Goal: Answer question/provide support: Share knowledge or assist other users

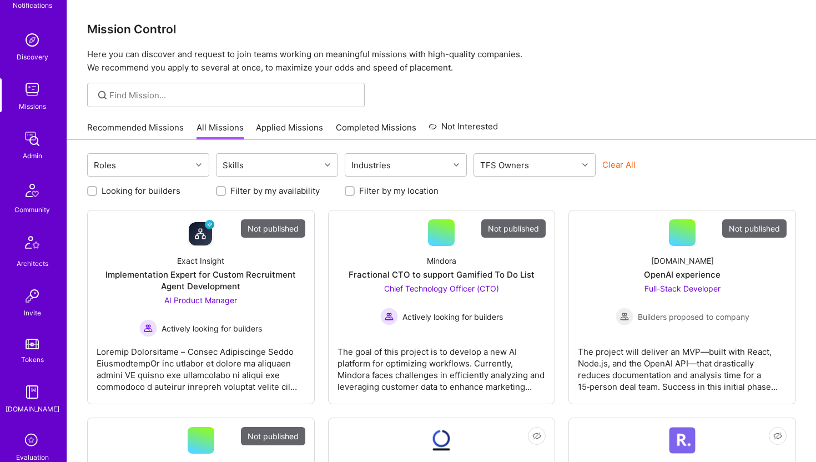
scroll to position [246, 0]
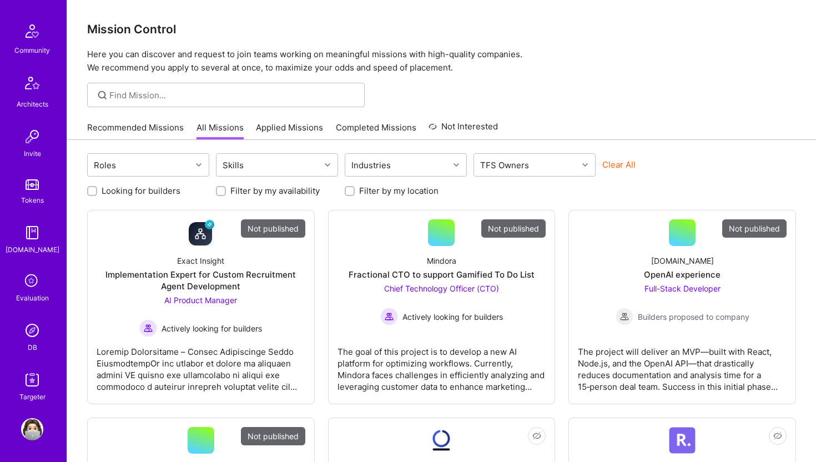
click at [37, 333] on img at bounding box center [32, 330] width 22 height 22
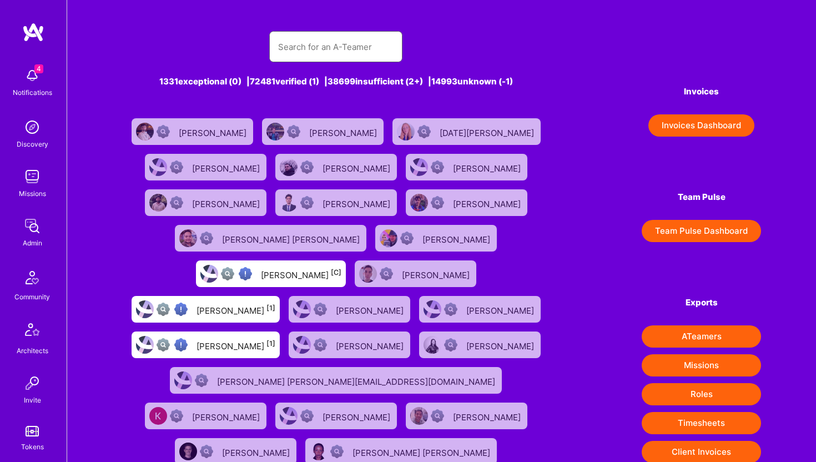
click at [301, 50] on input "text" at bounding box center [335, 47] width 115 height 28
paste input "[EMAIL_ADDRESS][DOMAIN_NAME]"
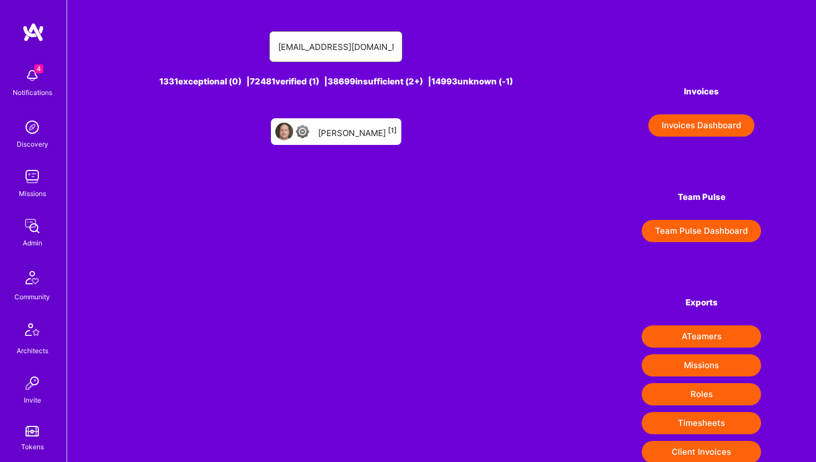
type input "[EMAIL_ADDRESS][DOMAIN_NAME]"
click at [357, 127] on div "[PERSON_NAME] [1]" at bounding box center [357, 131] width 79 height 14
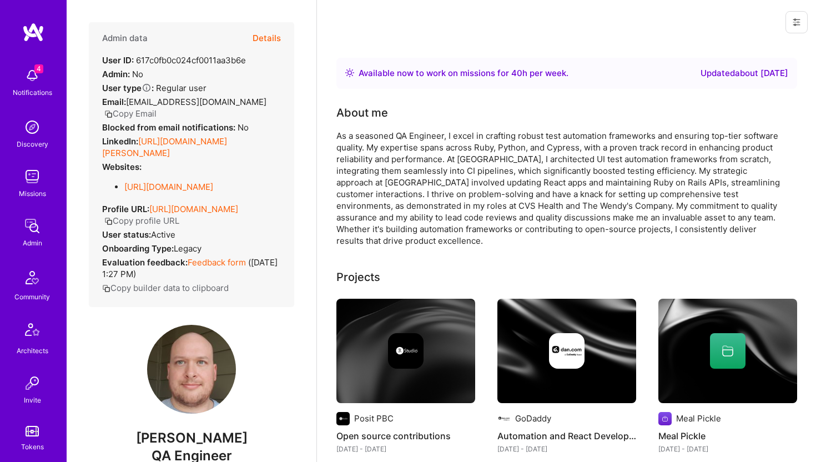
click at [270, 38] on button "Details" at bounding box center [266, 38] width 28 height 32
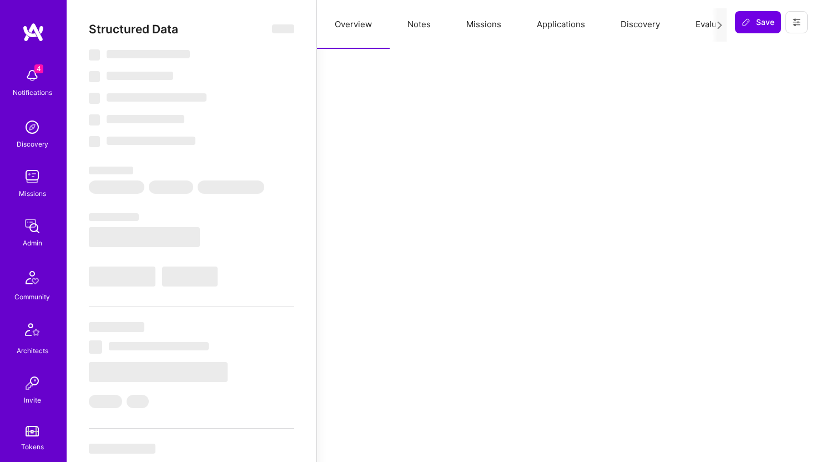
click at [574, 24] on button "Applications" at bounding box center [561, 24] width 84 height 49
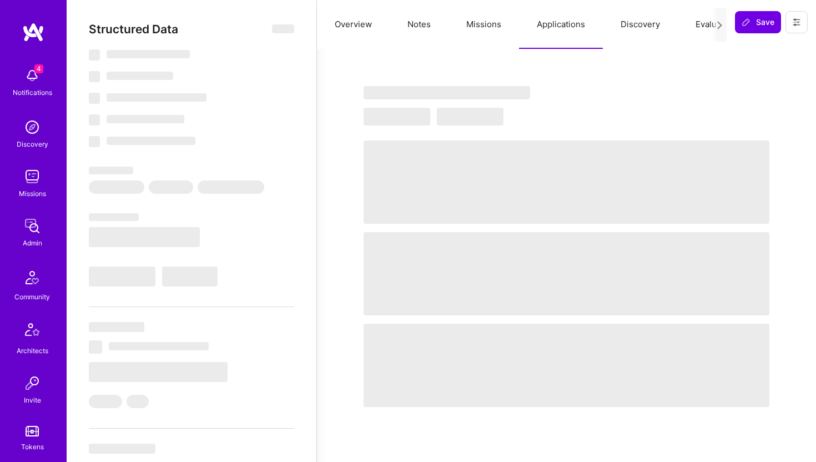
select select "Right Now"
select select "4"
select select "6"
select select "7"
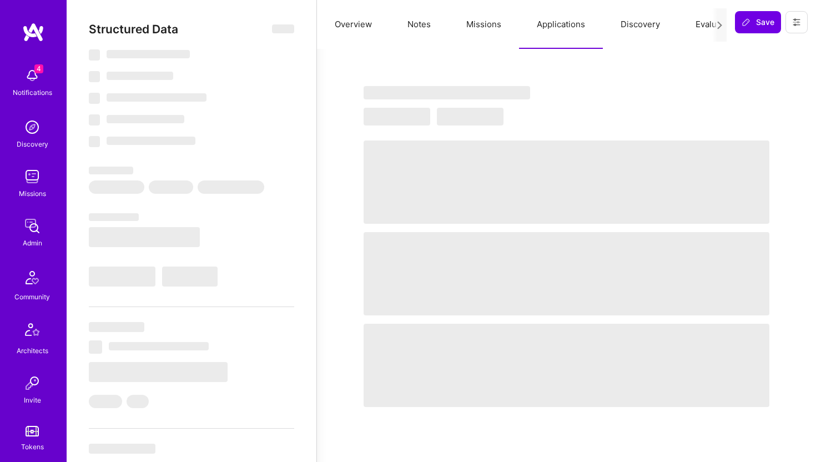
select select "US"
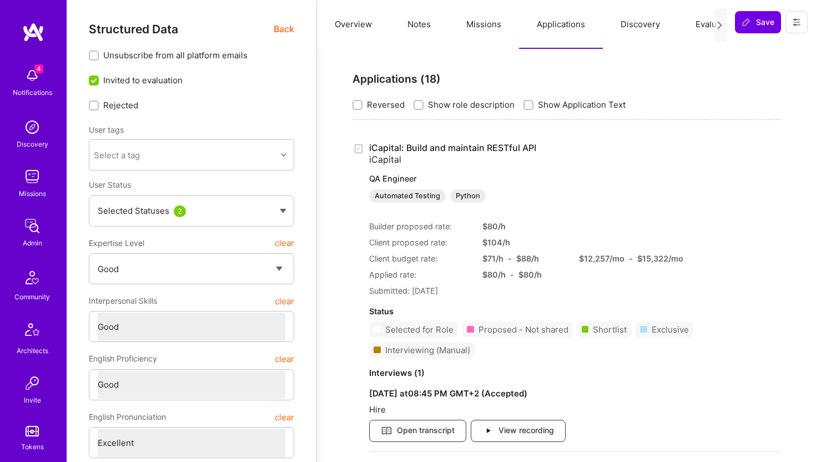
click at [522, 150] on link "iCapital: Build and maintain RESTful API iCapital QA Engineer Automated Testing…" at bounding box center [574, 172] width 411 height 60
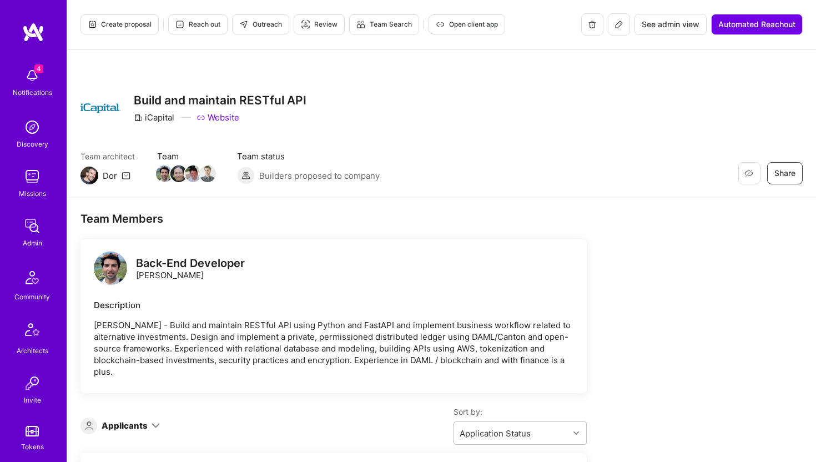
click at [478, 19] on span "Open client app" at bounding box center [467, 24] width 62 height 10
click at [31, 192] on div "Missions" at bounding box center [32, 194] width 27 height 12
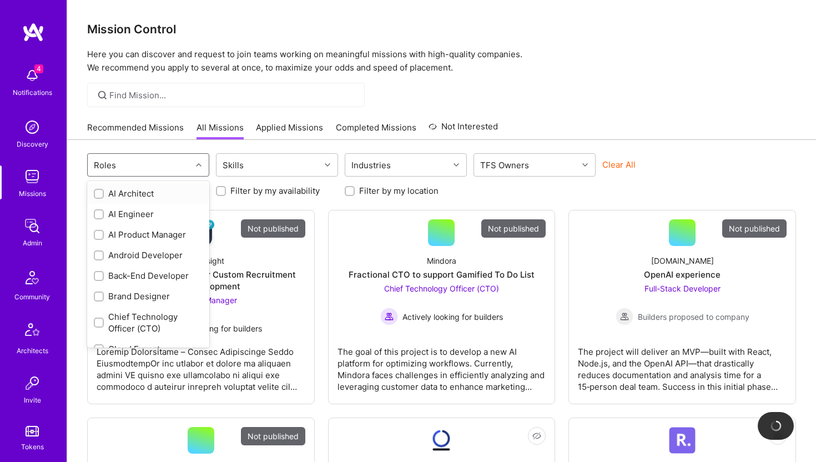
click at [163, 158] on div "Roles" at bounding box center [140, 165] width 104 height 22
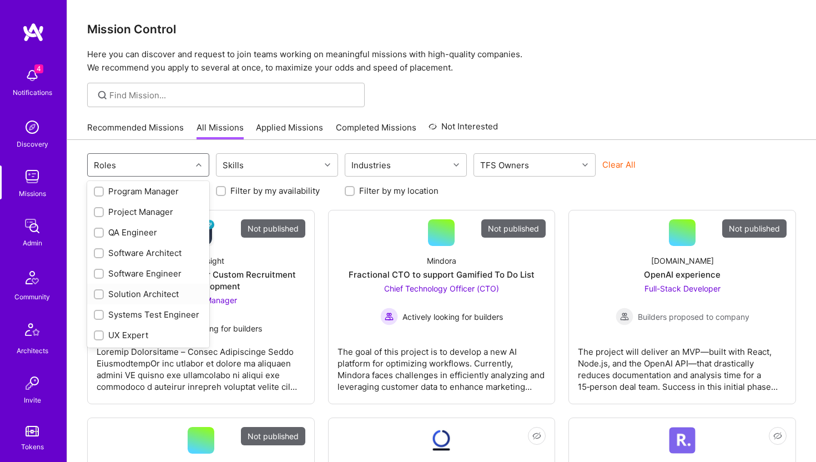
click at [103, 294] on div at bounding box center [99, 294] width 10 height 10
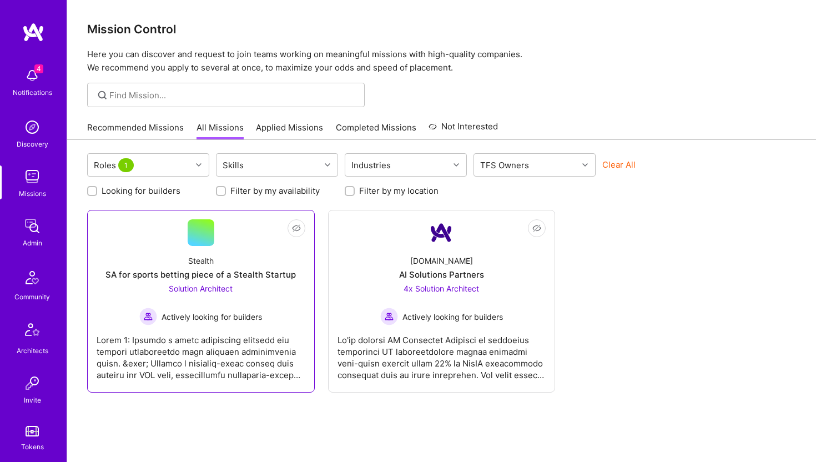
click at [256, 350] on div at bounding box center [201, 352] width 209 height 55
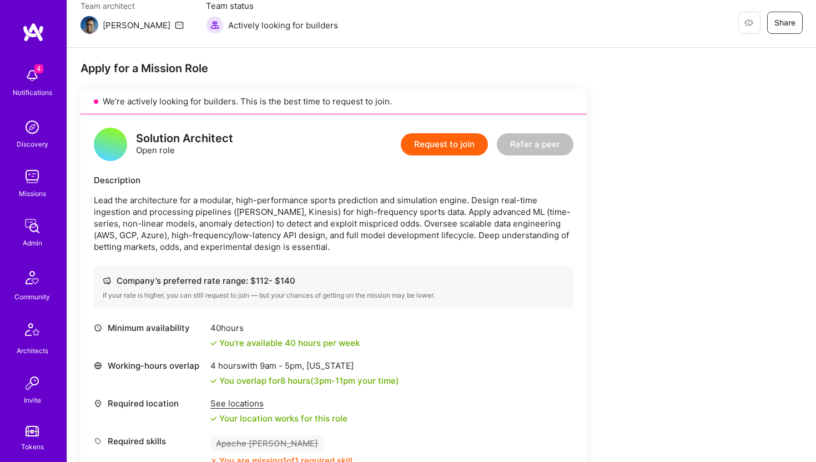
scroll to position [160, 0]
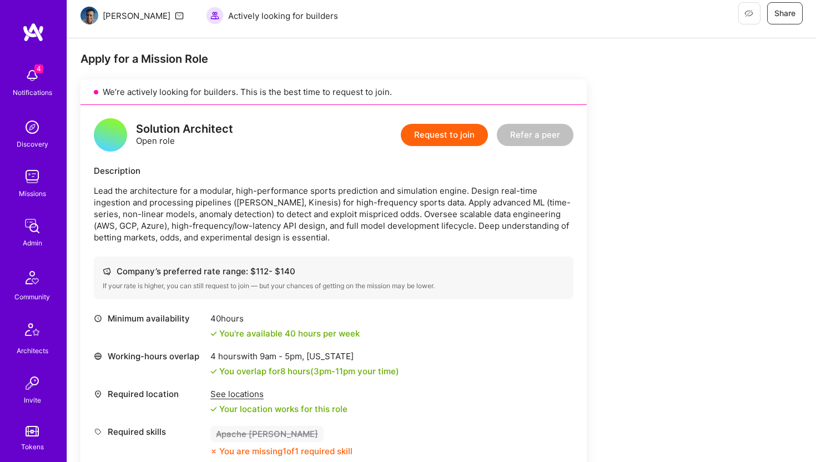
click at [210, 215] on p "Lead the architecture for a modular, high-performance sports prediction and sim…" at bounding box center [333, 214] width 479 height 58
drag, startPoint x: 94, startPoint y: 189, endPoint x: 422, endPoint y: 311, distance: 350.0
click at [425, 314] on div "Solution Architect Open role Request to join Refer a peer Description Lead the …" at bounding box center [333, 350] width 506 height 491
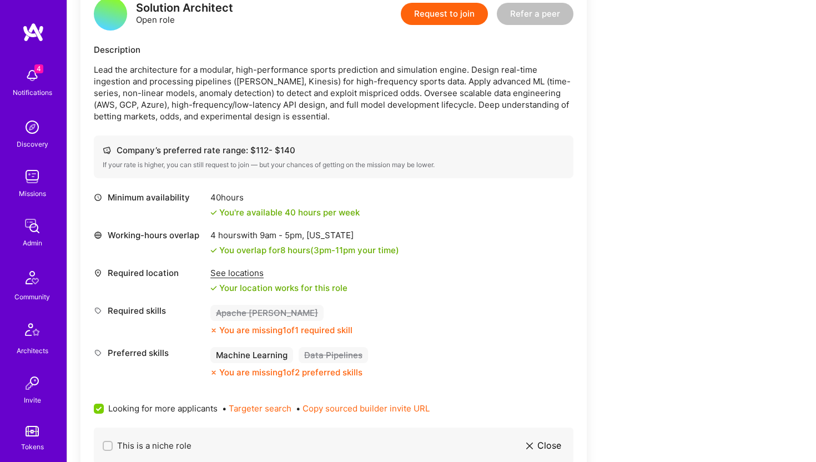
scroll to position [284, 0]
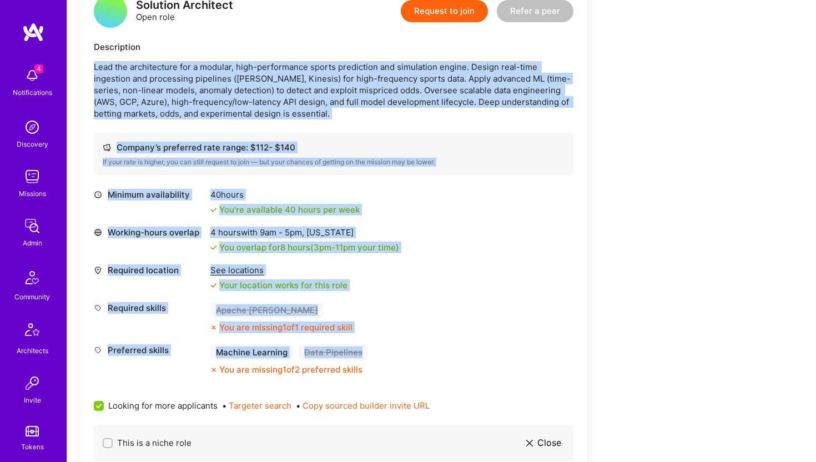
click at [401, 361] on div "Preferred skills Machine Learning Data Pipelines You are missing 1 of 2 preferr…" at bounding box center [333, 359] width 479 height 31
copy div "Lore ips dolorsitamet con a elitsed, doei-temporincid utlabo etdolorema ali eni…"
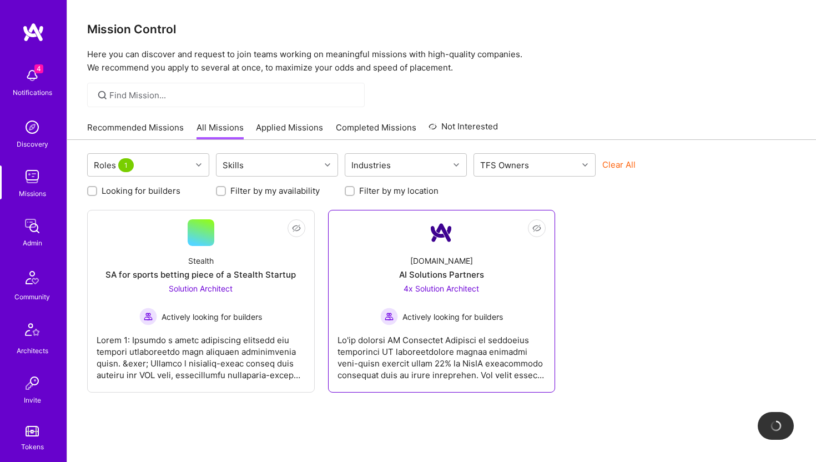
click at [453, 348] on div at bounding box center [441, 352] width 209 height 55
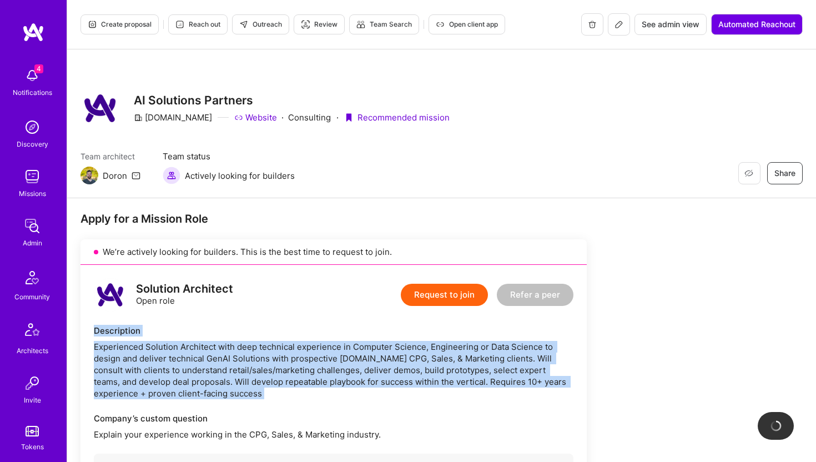
drag, startPoint x: 94, startPoint y: 329, endPoint x: 245, endPoint y: 402, distance: 167.8
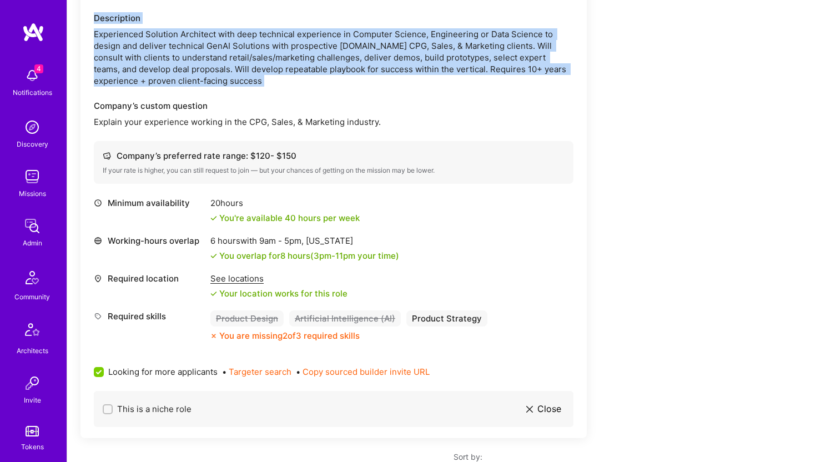
scroll to position [356, 0]
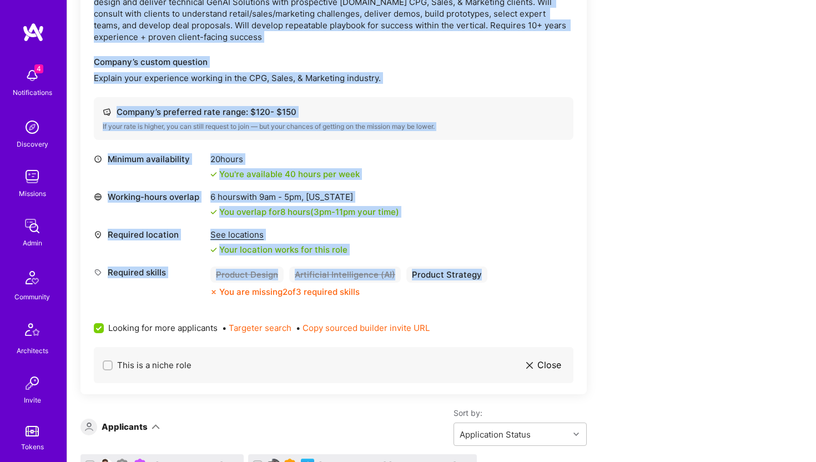
click at [483, 276] on div "Required skills Product Design Artificial Intelligence (AI) Product Strategy Yo…" at bounding box center [333, 281] width 479 height 31
copy div "Loremipsumd Sitametcons Adipisci Elitseddo eius temp incididun utlaboreet do Ma…"
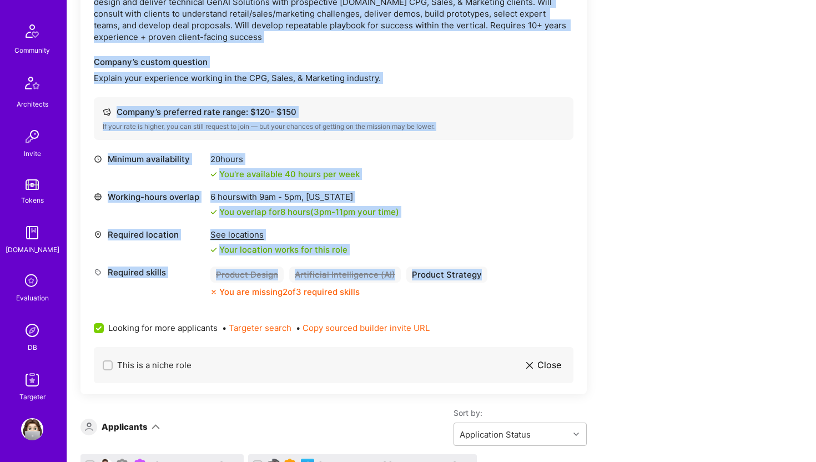
click at [30, 338] on img at bounding box center [32, 330] width 22 height 22
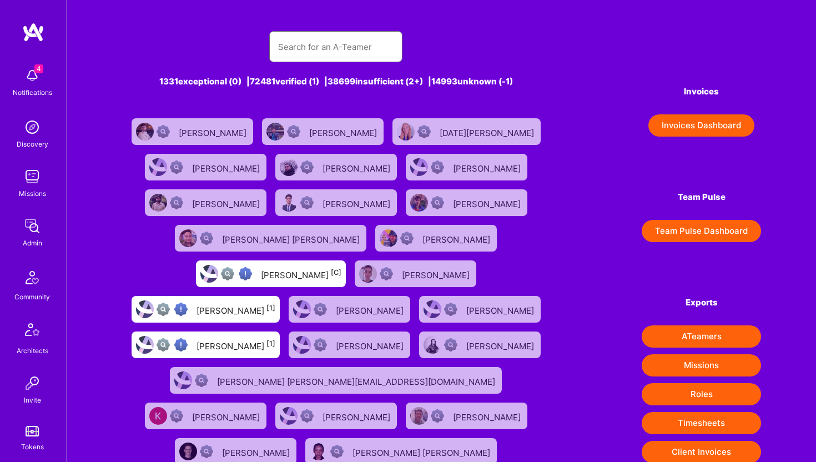
click at [301, 46] on input "text" at bounding box center [335, 47] width 115 height 28
paste input "[EMAIL_ADDRESS][PERSON_NAME][DOMAIN_NAME]"
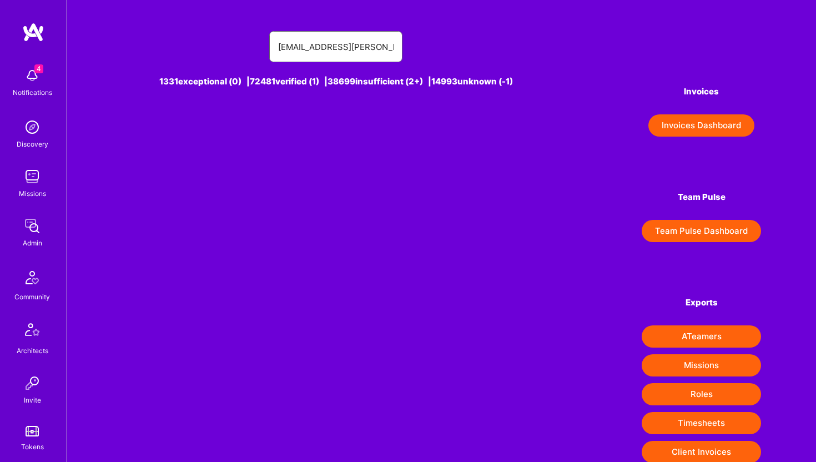
drag, startPoint x: 296, startPoint y: 48, endPoint x: 228, endPoint y: 42, distance: 68.5
click at [228, 42] on div "[EMAIL_ADDRESS][PERSON_NAME][DOMAIN_NAME]" at bounding box center [336, 46] width 428 height 31
click at [299, 49] on input "[PERSON_NAME][EMAIL_ADDRESS][DOMAIN_NAME]" at bounding box center [335, 47] width 115 height 28
drag, startPoint x: 331, startPoint y: 48, endPoint x: 410, endPoint y: 50, distance: 78.8
click at [410, 50] on div "[PERSON_NAME] [PERSON_NAME][EMAIL_ADDRESS][DOMAIN_NAME]" at bounding box center [336, 46] width 428 height 31
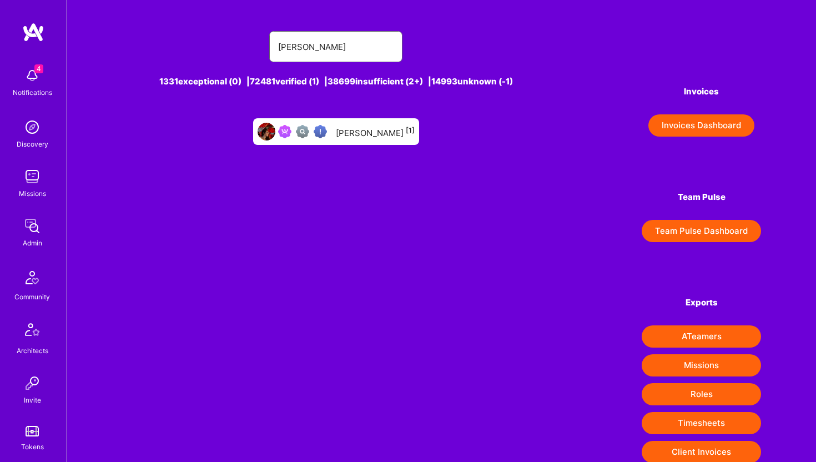
type input "[PERSON_NAME]"
click at [360, 128] on div "[PERSON_NAME] [1]" at bounding box center [375, 131] width 79 height 14
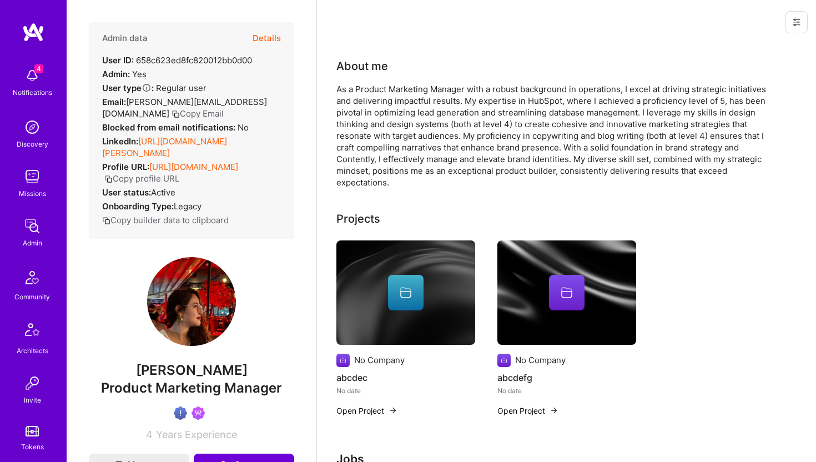
click at [265, 38] on button "Details" at bounding box center [266, 38] width 28 height 32
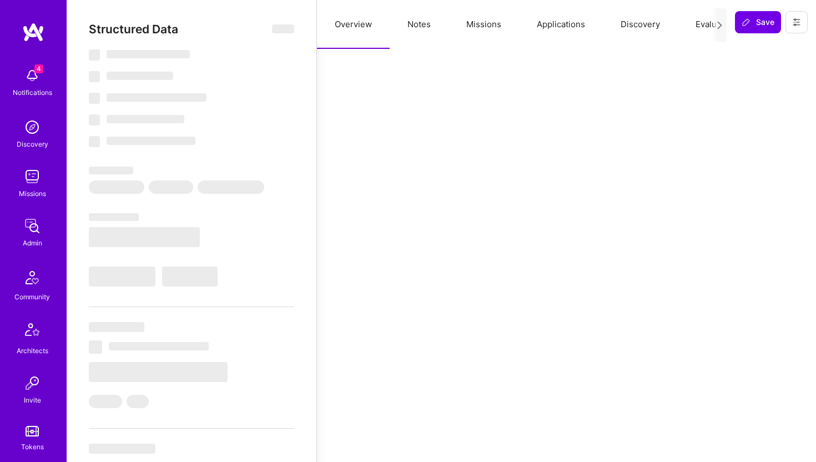
type textarea "x"
select select "Verified"
select select "4"
select select "CO"
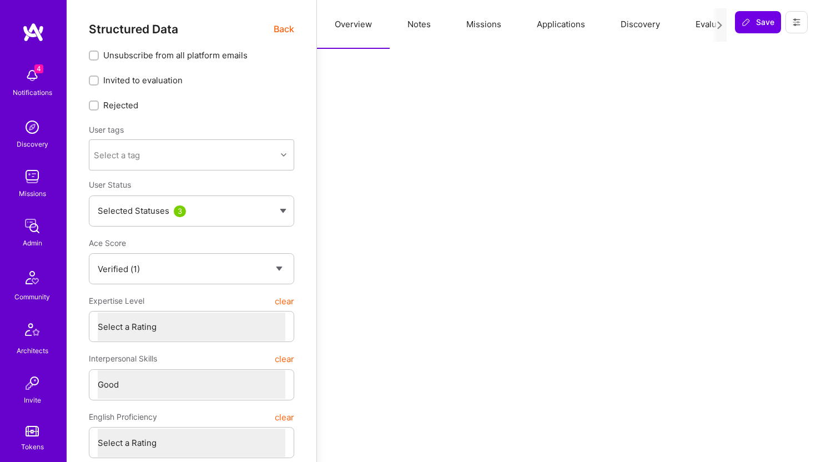
click at [494, 26] on button "Missions" at bounding box center [483, 24] width 70 height 49
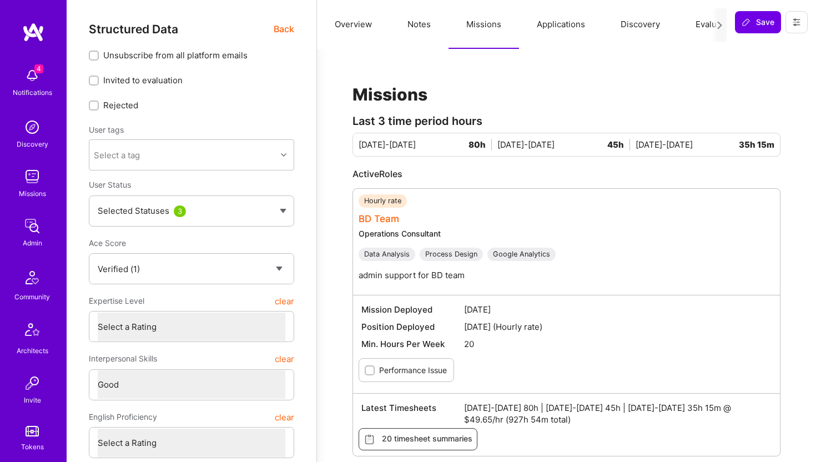
click at [384, 219] on link "BD Team" at bounding box center [378, 218] width 41 height 11
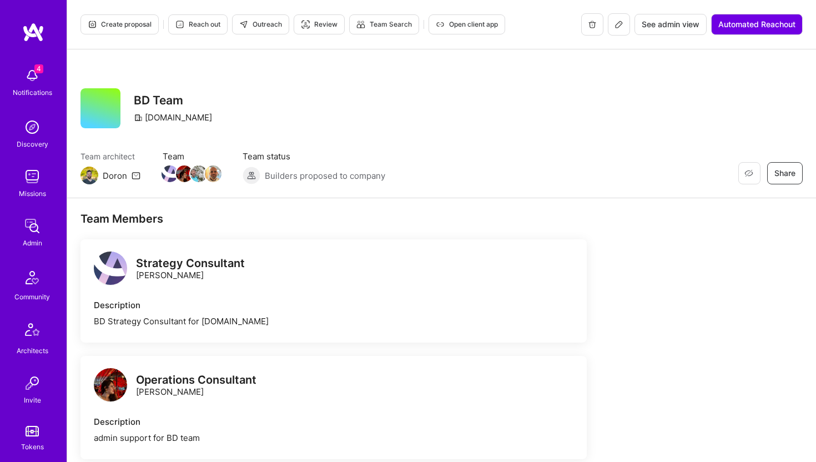
click at [674, 24] on span "See admin view" at bounding box center [671, 24] width 58 height 11
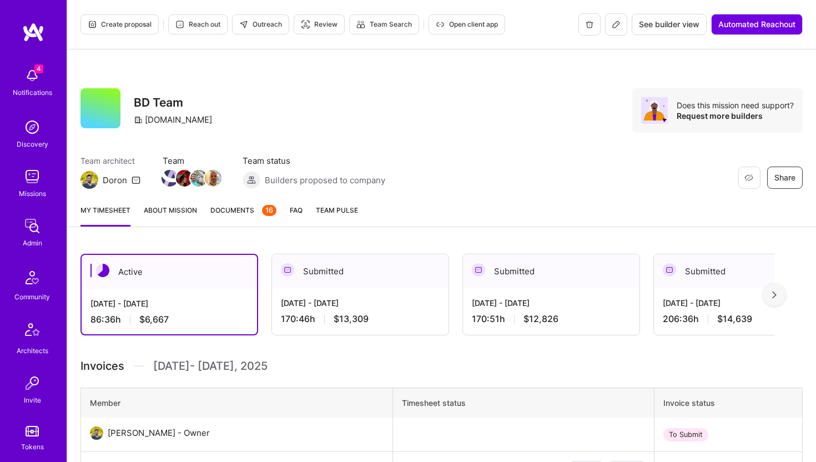
click at [378, 289] on div "[DATE] - [DATE] 170:46 h $13,309" at bounding box center [360, 311] width 176 height 46
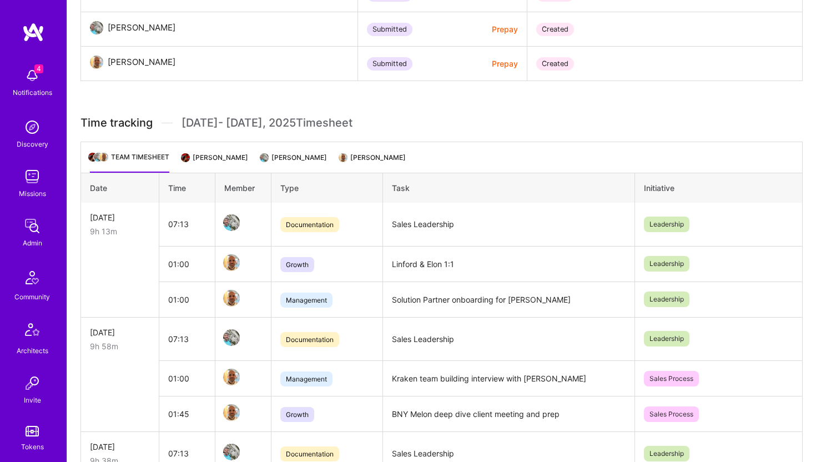
scroll to position [509, 0]
click at [245, 155] on li "[PERSON_NAME]" at bounding box center [215, 161] width 65 height 22
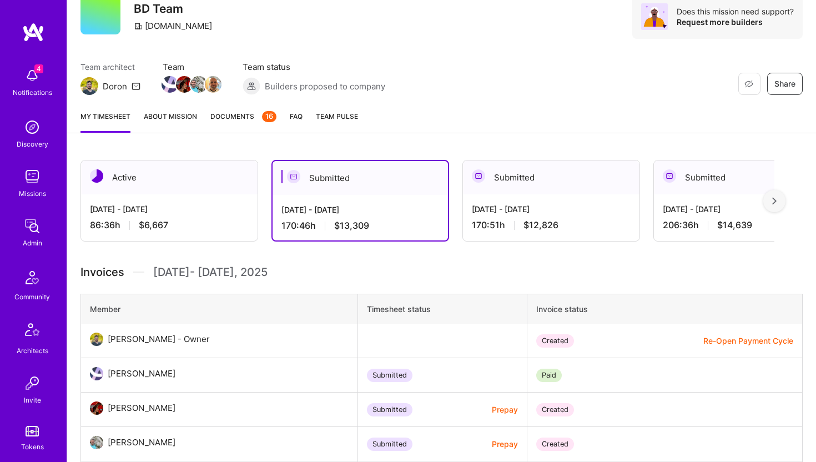
scroll to position [63, 0]
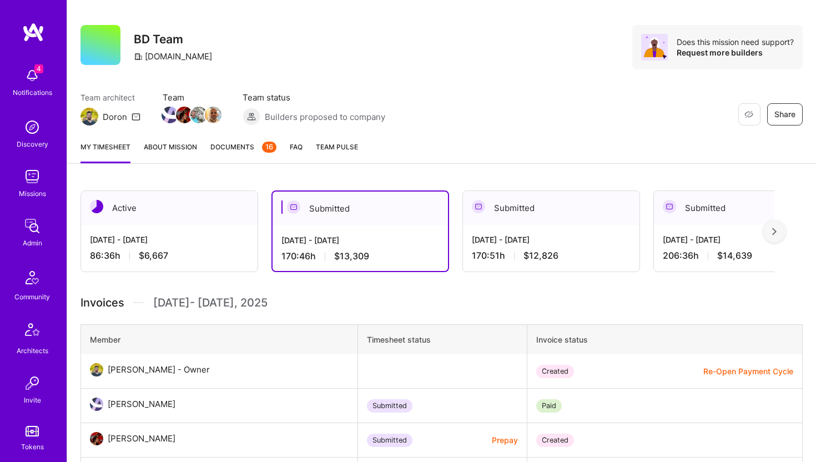
click at [490, 239] on div "[DATE] - [DATE]" at bounding box center [551, 240] width 159 height 12
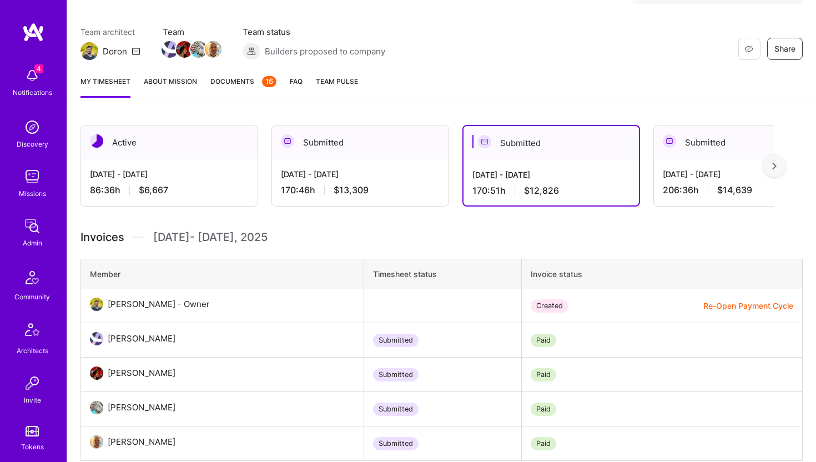
scroll to position [83, 0]
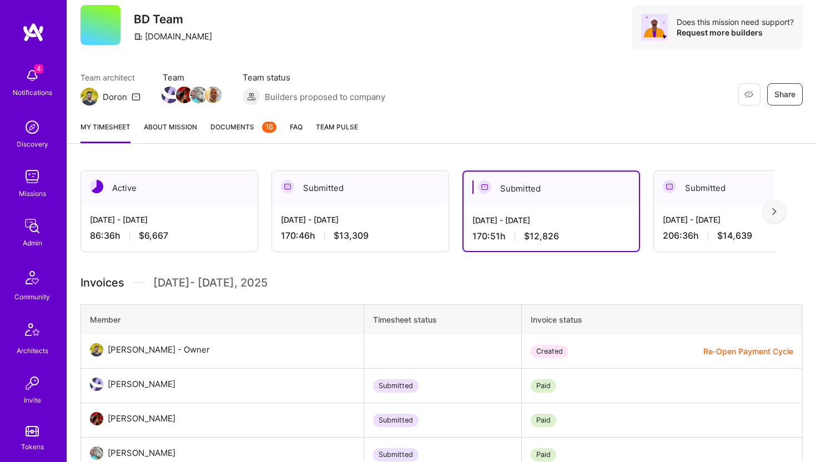
click at [327, 216] on div "[DATE] - [DATE]" at bounding box center [360, 220] width 159 height 12
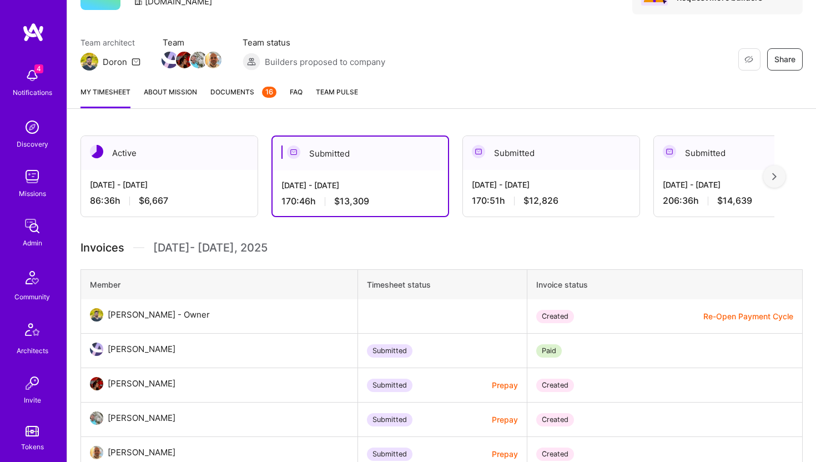
scroll to position [0, 0]
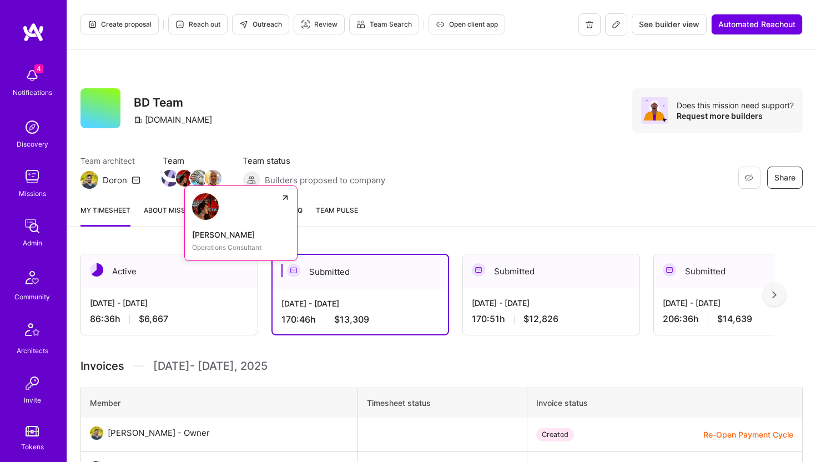
click at [180, 181] on img at bounding box center [184, 178] width 17 height 17
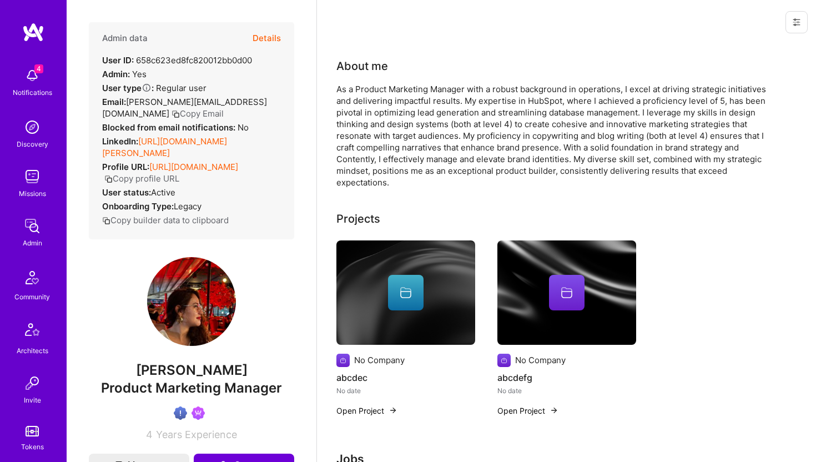
click at [272, 43] on button "Details" at bounding box center [266, 38] width 28 height 32
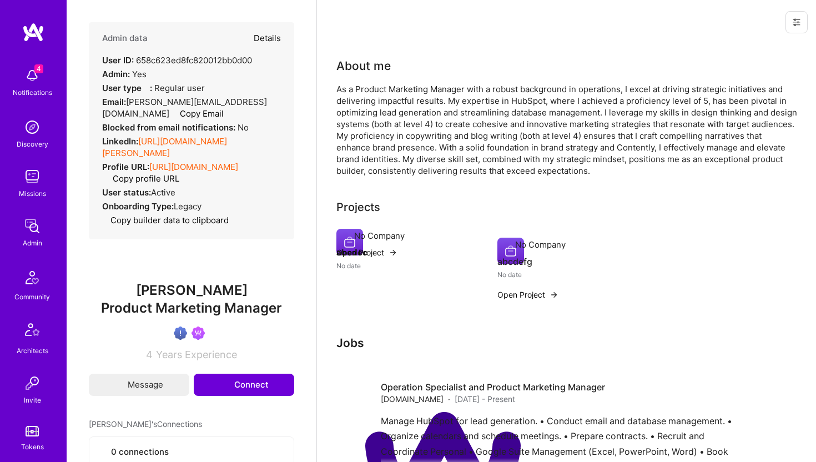
type textarea "x"
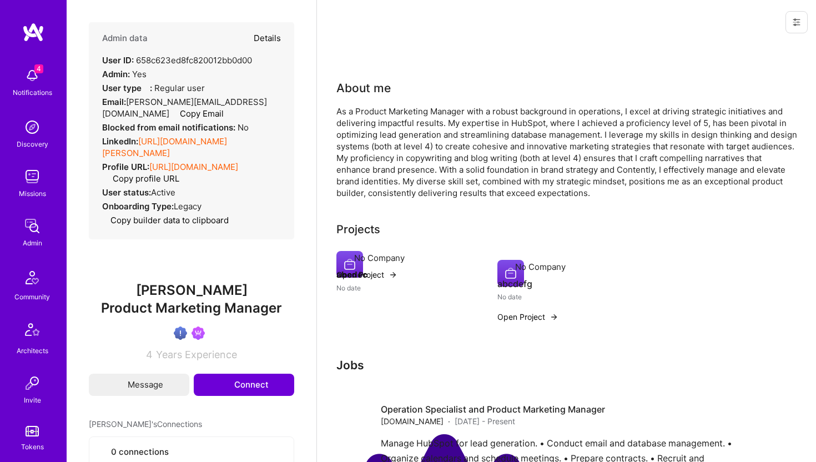
select select "Verified"
select select "4"
select select "CO"
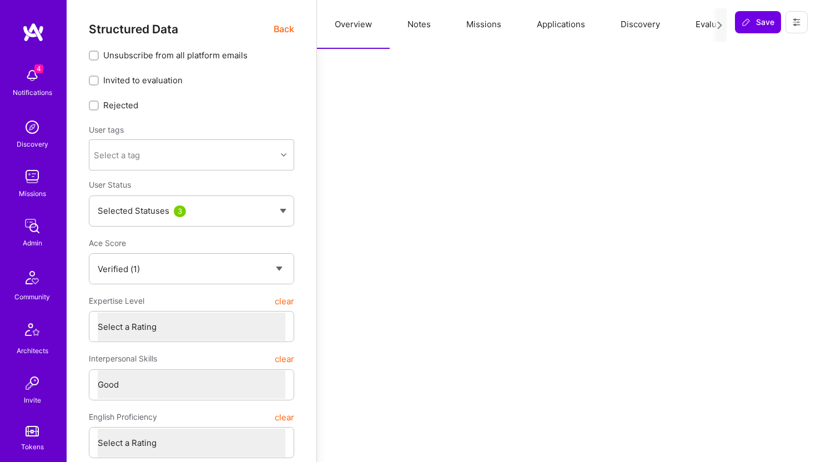
click at [481, 22] on button "Missions" at bounding box center [483, 24] width 70 height 49
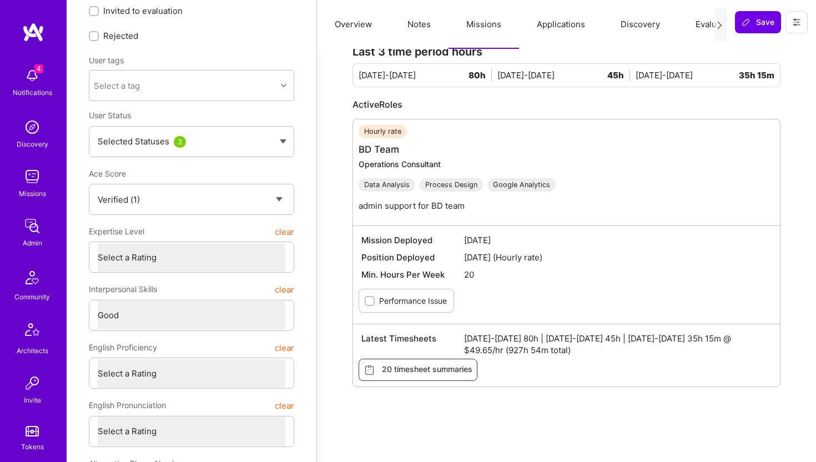
scroll to position [246, 0]
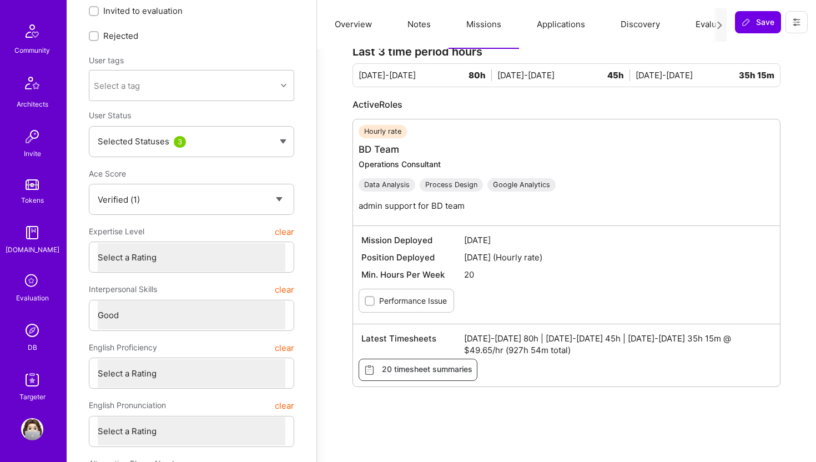
click at [29, 329] on img at bounding box center [32, 330] width 22 height 22
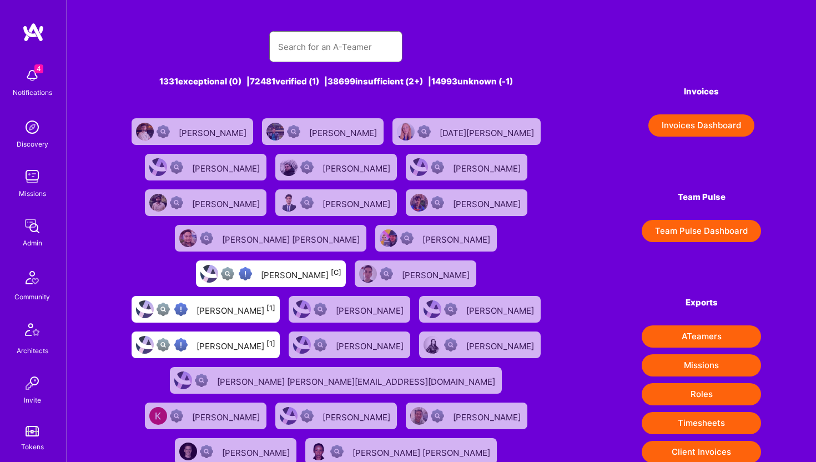
click at [338, 43] on input "text" at bounding box center [335, 47] width 115 height 28
paste input "[EMAIL_ADDRESS][DOMAIN_NAME]"
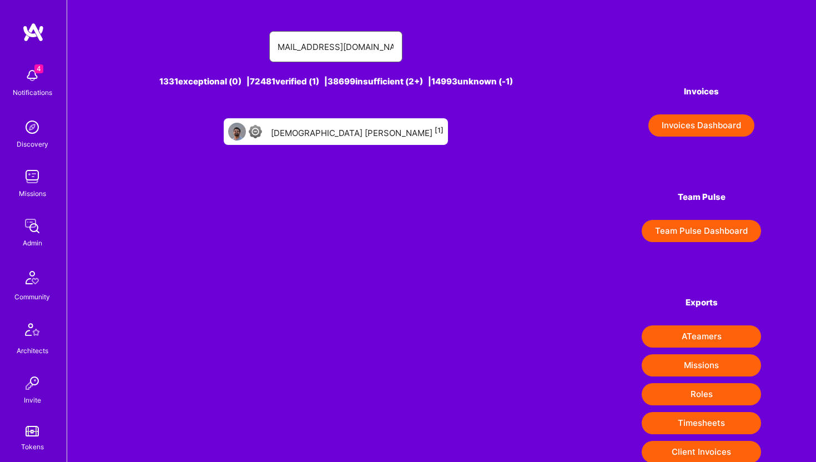
type input "[EMAIL_ADDRESS][DOMAIN_NAME]"
click at [338, 130] on div "[DEMOGRAPHIC_DATA] [PERSON_NAME] [1]" at bounding box center [357, 131] width 173 height 14
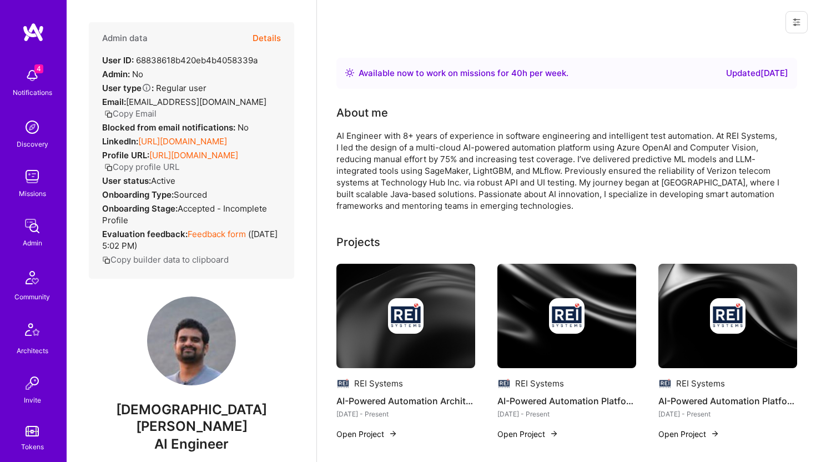
click at [274, 39] on button "Details" at bounding box center [266, 38] width 28 height 32
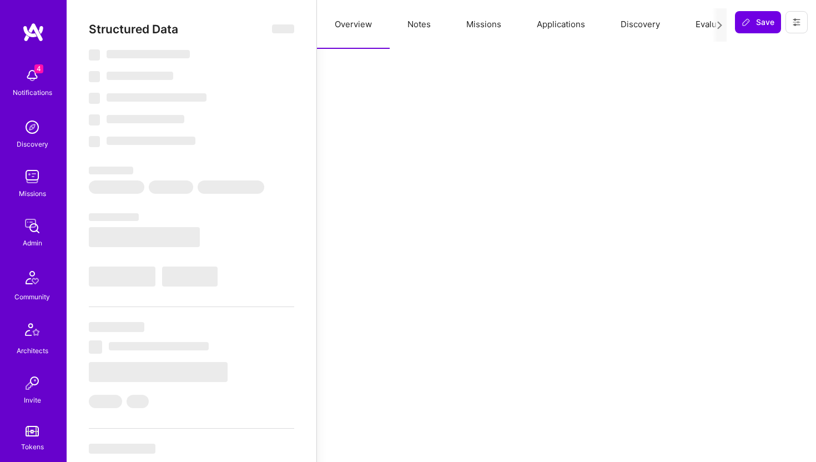
click at [413, 33] on button "Notes" at bounding box center [419, 24] width 59 height 49
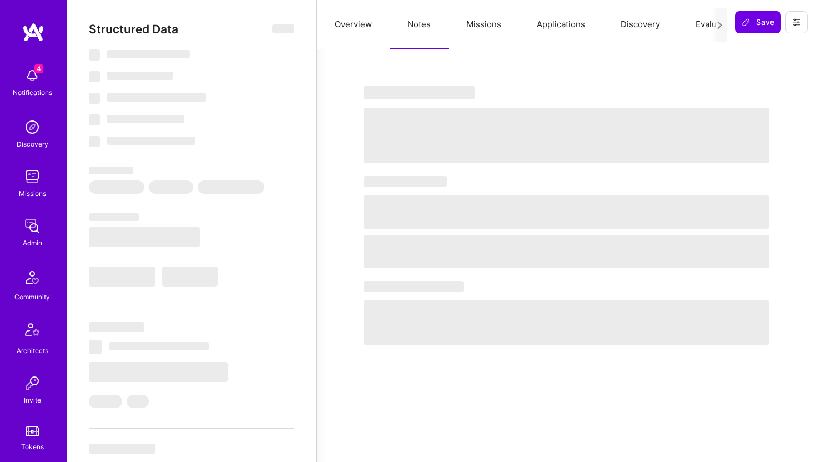
type textarea "x"
select select "Right Now"
select select "4"
select select "6"
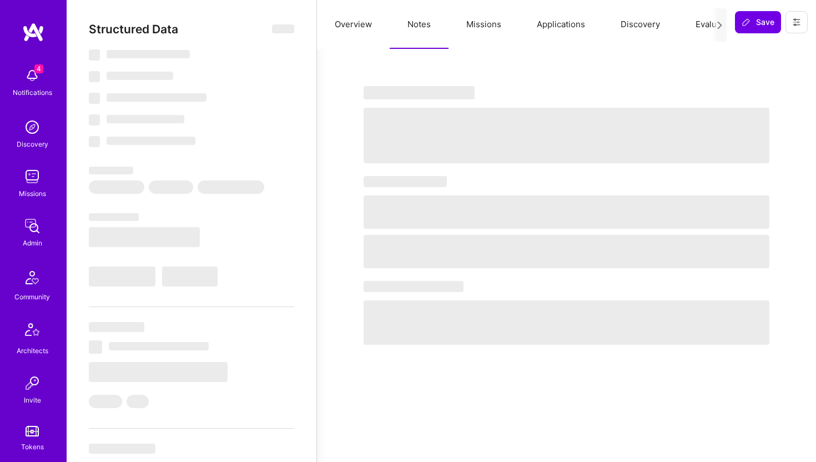
select select "6"
select select "US"
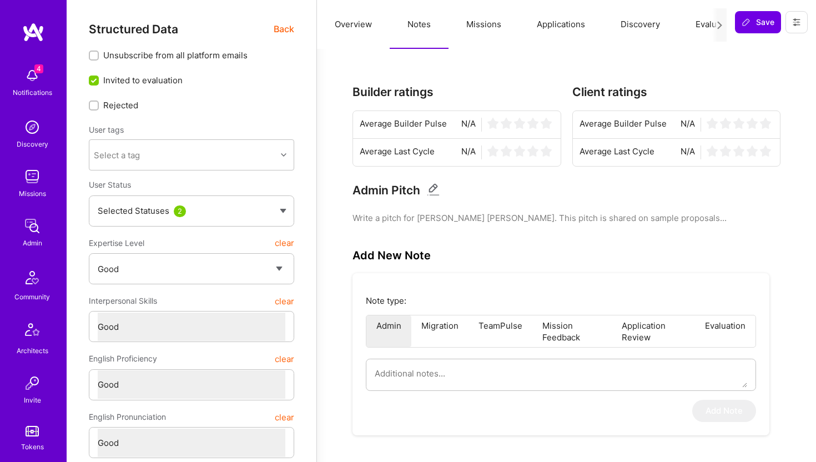
click at [550, 28] on button "Applications" at bounding box center [561, 24] width 84 height 49
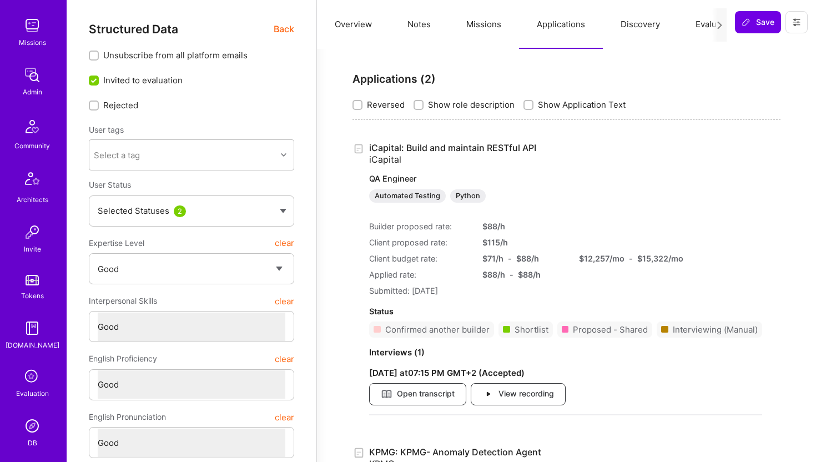
scroll to position [246, 0]
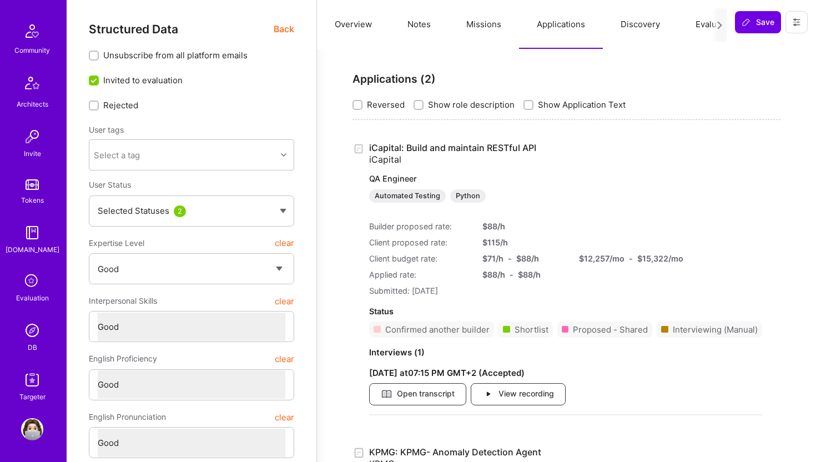
click at [34, 335] on img at bounding box center [32, 330] width 22 height 22
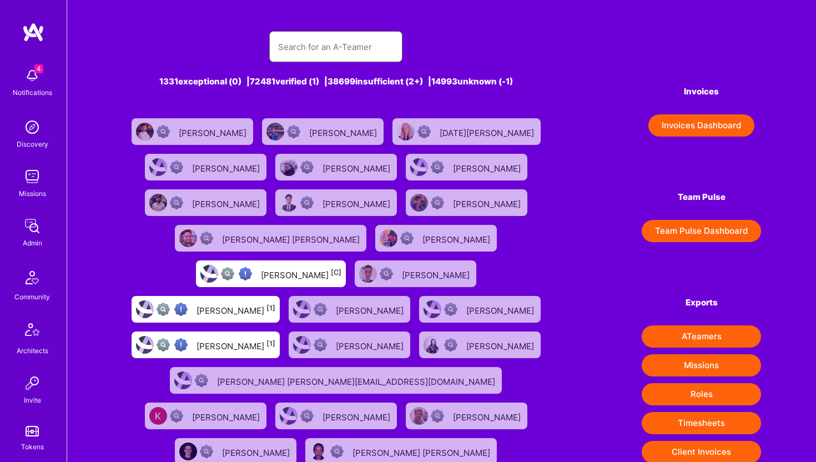
click at [335, 42] on input "text" at bounding box center [335, 47] width 115 height 28
paste input "[PERSON_NAME]"
type input "[PERSON_NAME]"
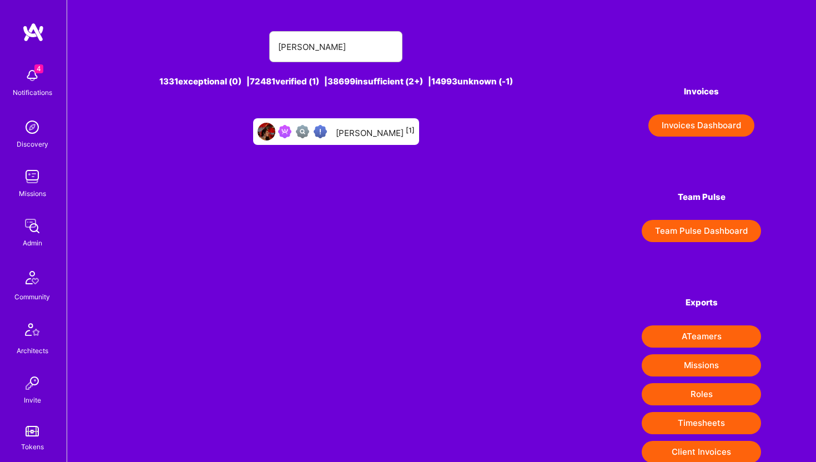
click at [368, 134] on div "[PERSON_NAME] [1]" at bounding box center [375, 131] width 79 height 14
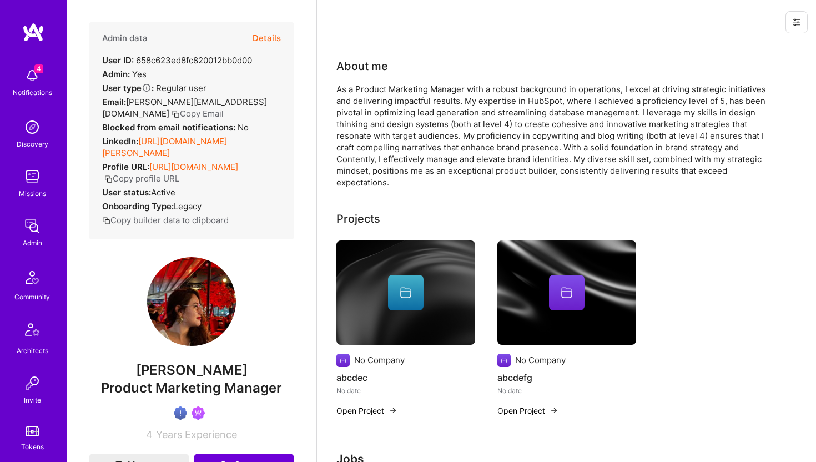
click at [270, 38] on button "Details" at bounding box center [266, 38] width 28 height 32
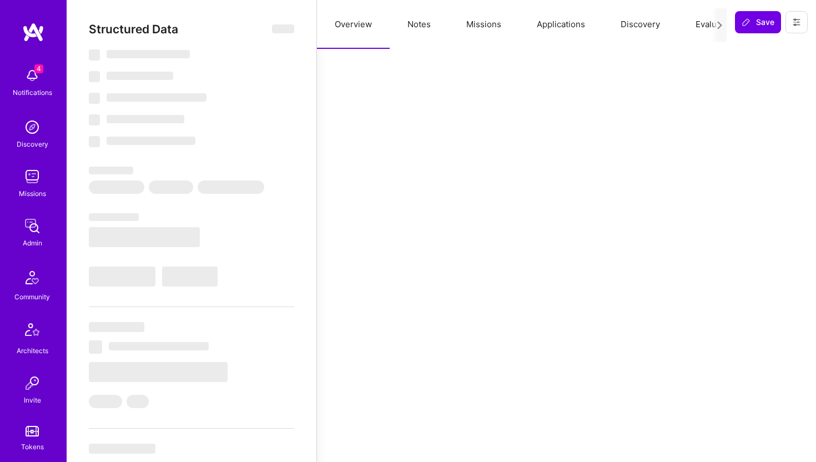
type textarea "x"
select select "Verified"
select select "4"
select select "CO"
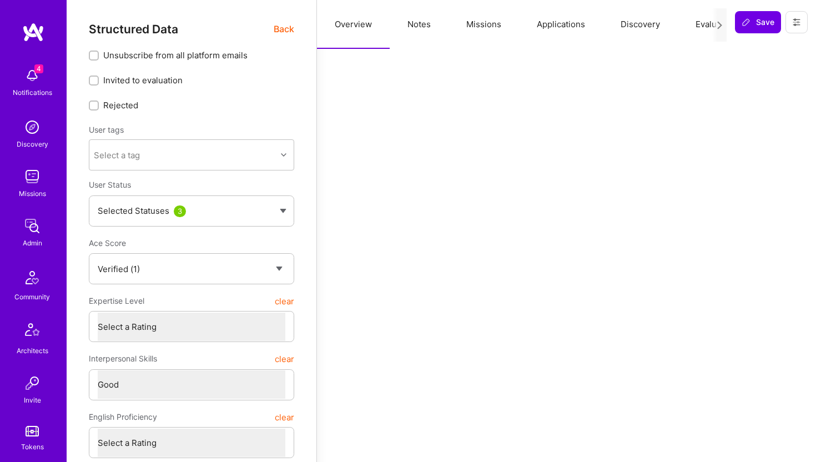
click at [502, 31] on button "Missions" at bounding box center [483, 24] width 70 height 49
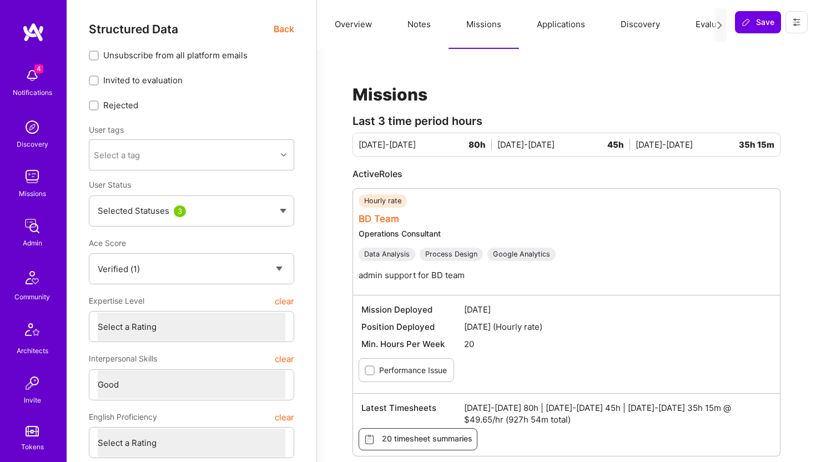
click at [380, 215] on link "BD Team" at bounding box center [378, 218] width 41 height 11
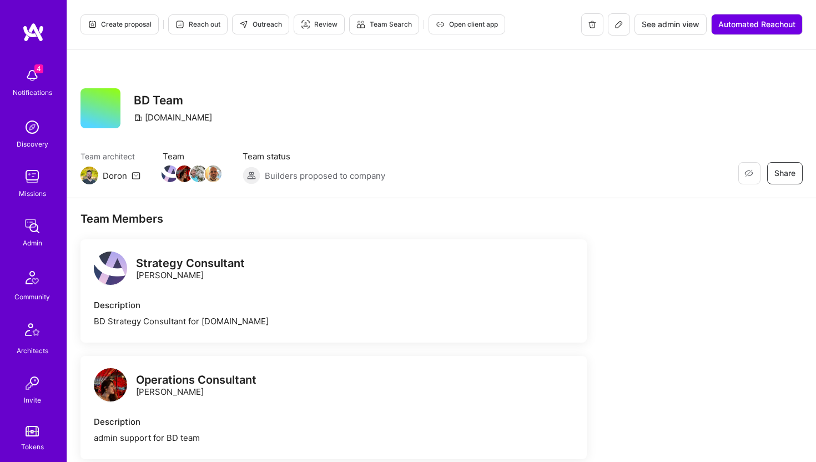
click at [665, 26] on span "See admin view" at bounding box center [671, 24] width 58 height 11
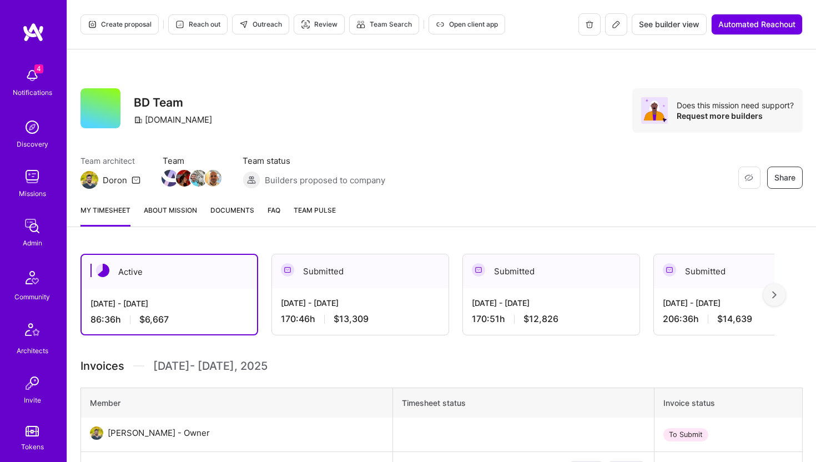
click at [398, 309] on div "[DATE] - [DATE] 170:46 h $13,309" at bounding box center [360, 311] width 176 height 46
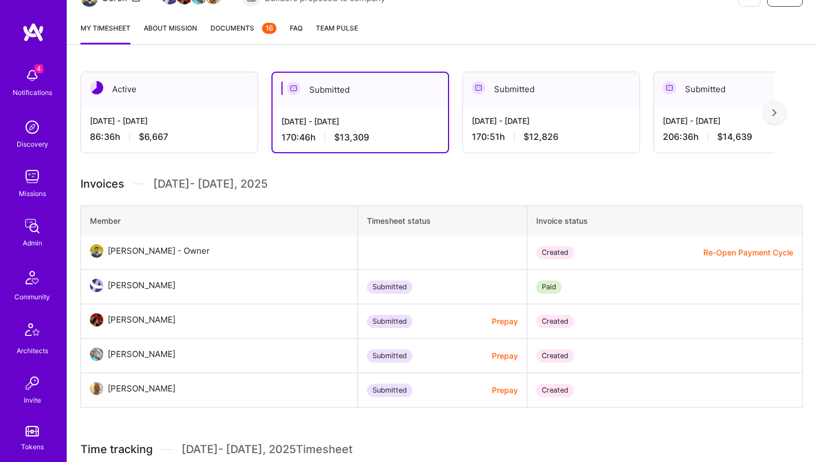
scroll to position [178, 0]
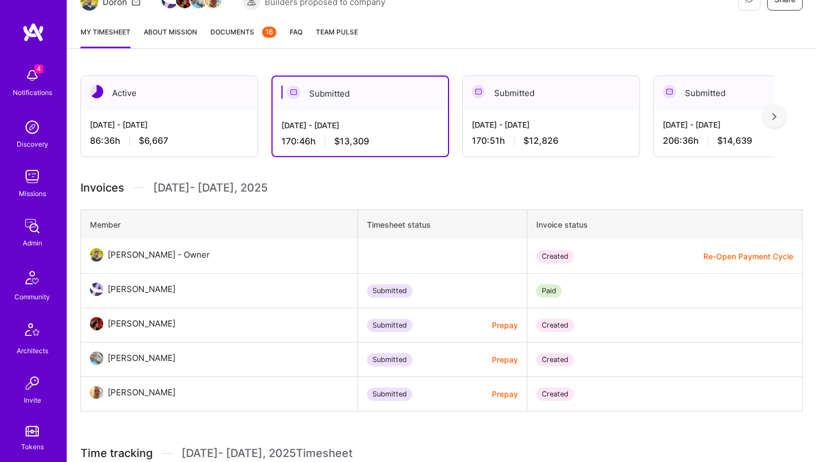
click at [578, 118] on div "[DATE] - [DATE] 170:51 h $12,826" at bounding box center [551, 133] width 176 height 46
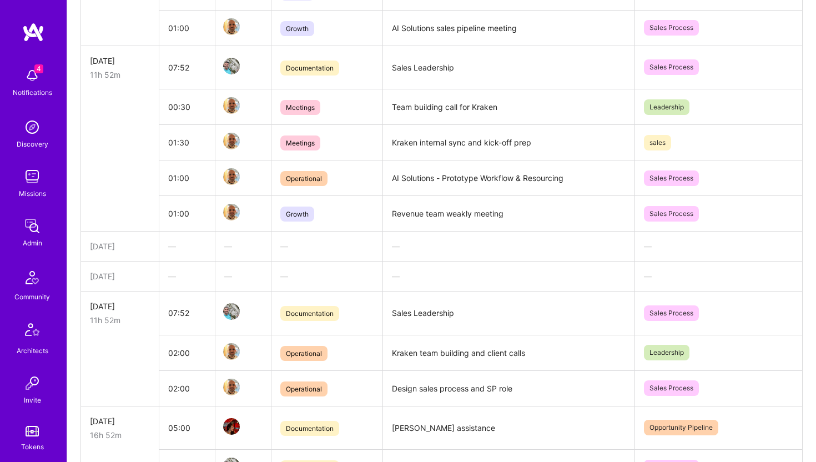
scroll to position [623, 0]
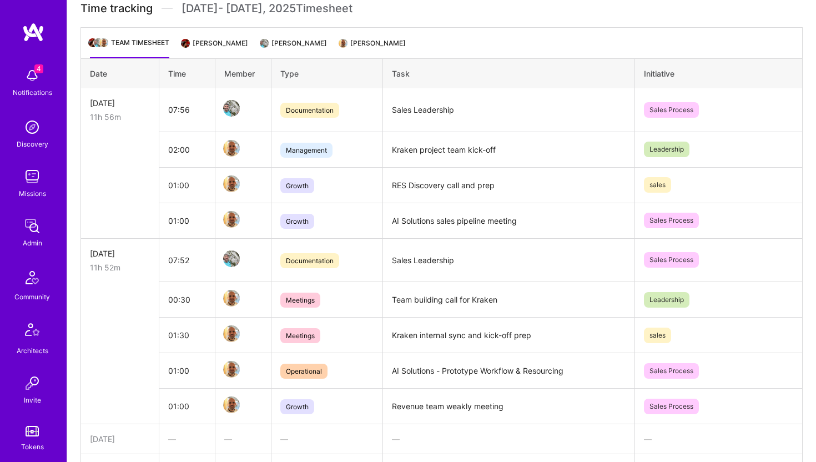
click at [218, 48] on li "[PERSON_NAME]" at bounding box center [215, 48] width 65 height 22
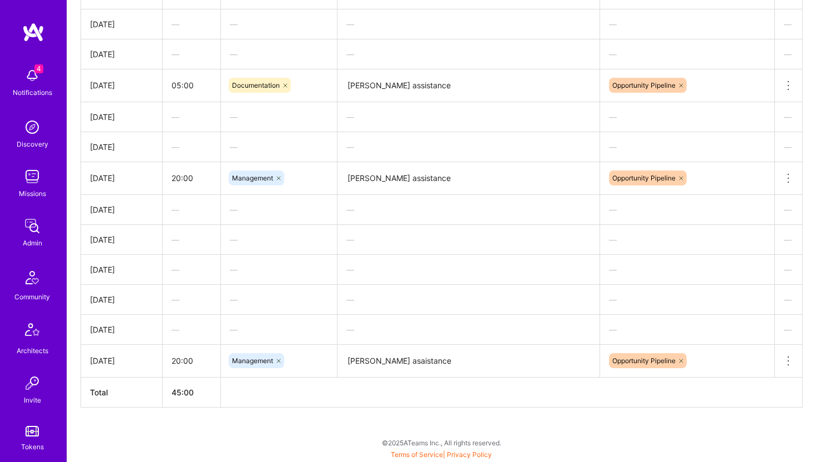
scroll to position [246, 0]
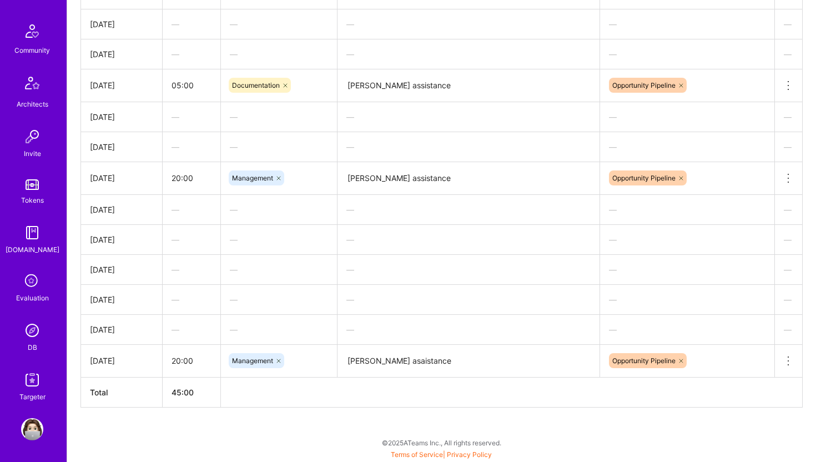
click at [37, 331] on img at bounding box center [32, 330] width 22 height 22
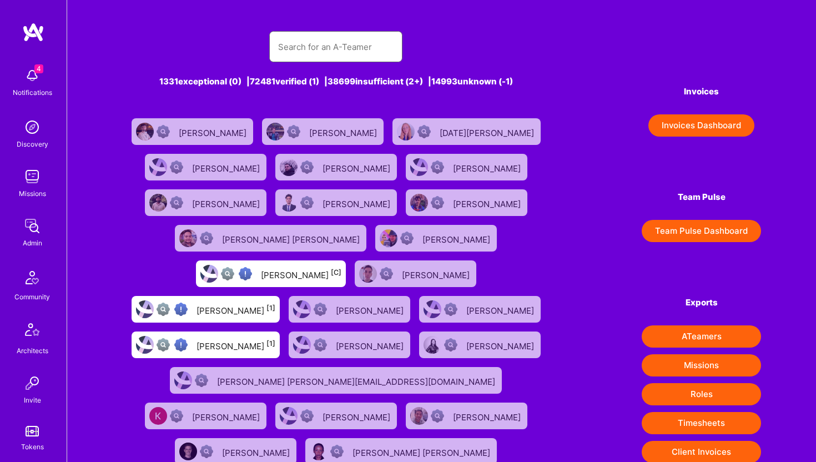
click at [313, 47] on input "text" at bounding box center [335, 47] width 115 height 28
paste input "[EMAIL_ADDRESS][DOMAIN_NAME]"
type input "[EMAIL_ADDRESS][DOMAIN_NAME]"
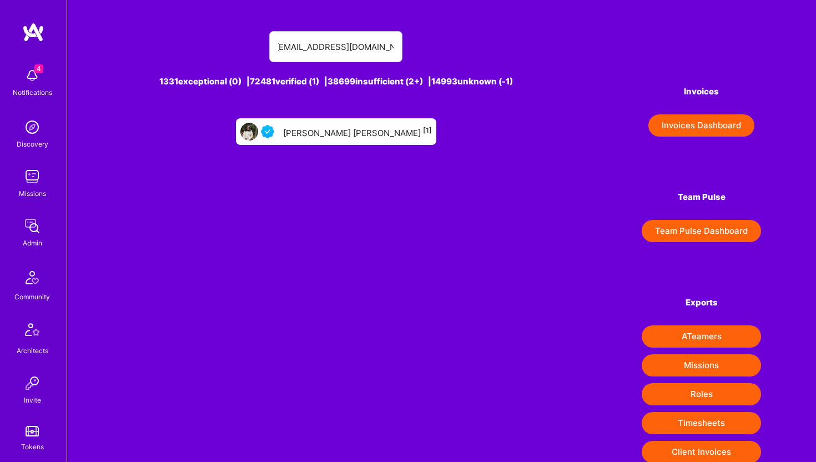
click at [341, 130] on div "[PERSON_NAME] [PERSON_NAME] [1]" at bounding box center [357, 131] width 149 height 14
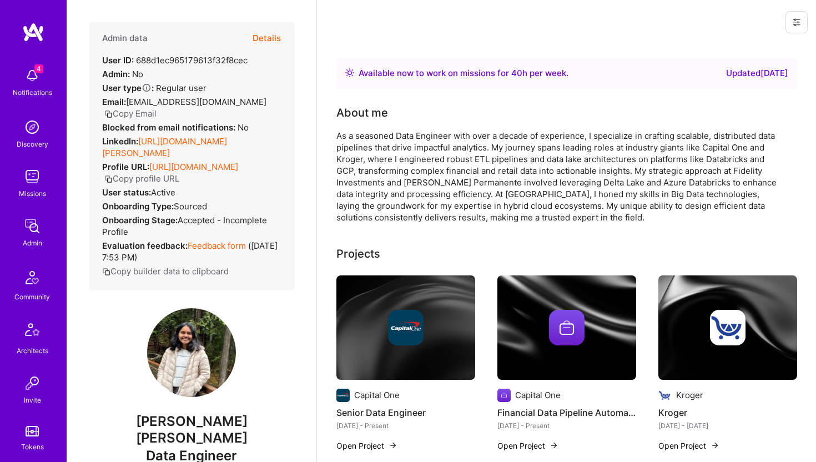
click at [274, 34] on button "Details" at bounding box center [266, 38] width 28 height 32
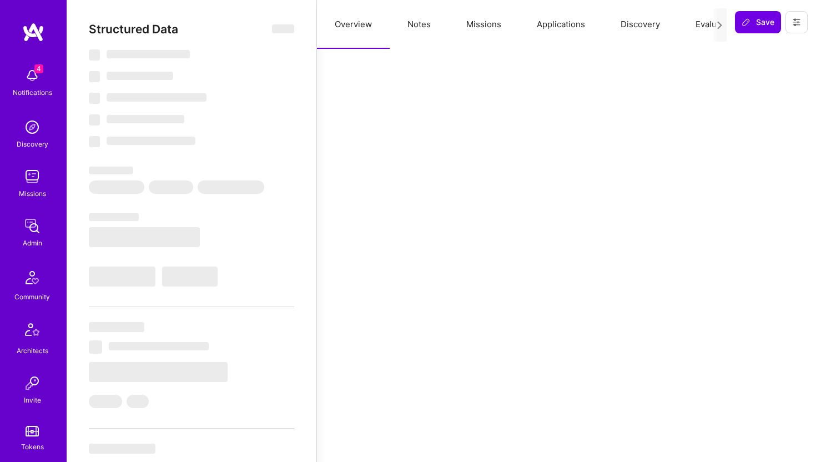
click at [549, 20] on button "Applications" at bounding box center [561, 24] width 84 height 49
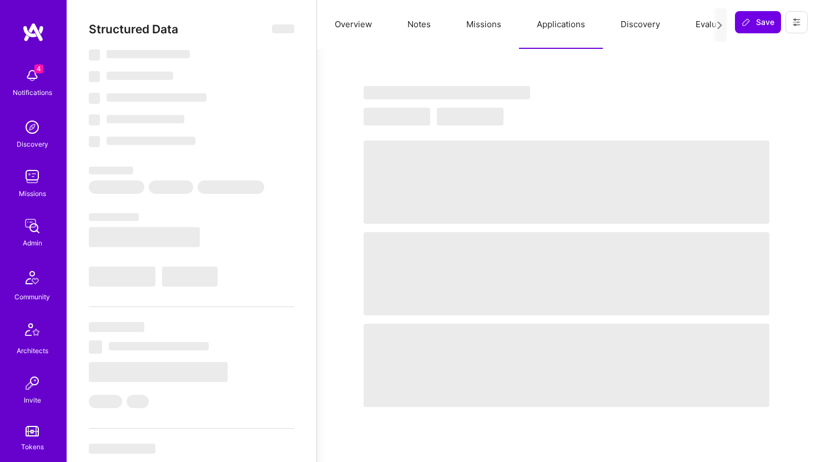
type textarea "x"
select select "Right Now"
select select "5"
select select "4"
select select "6"
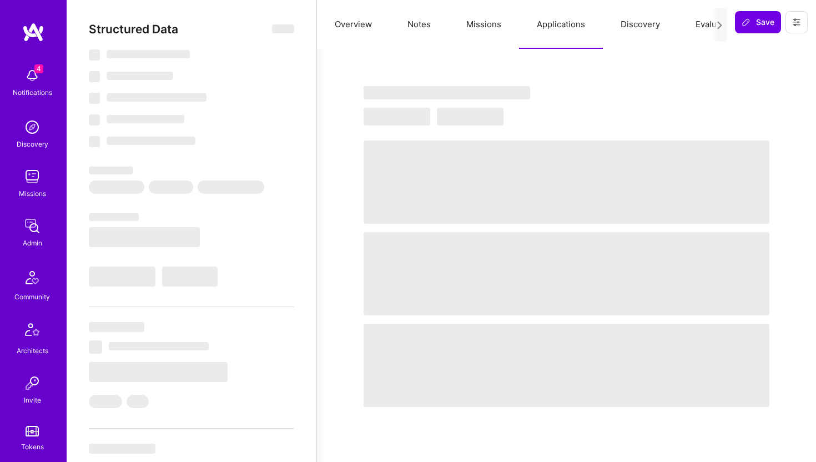
select select "6"
select select "US"
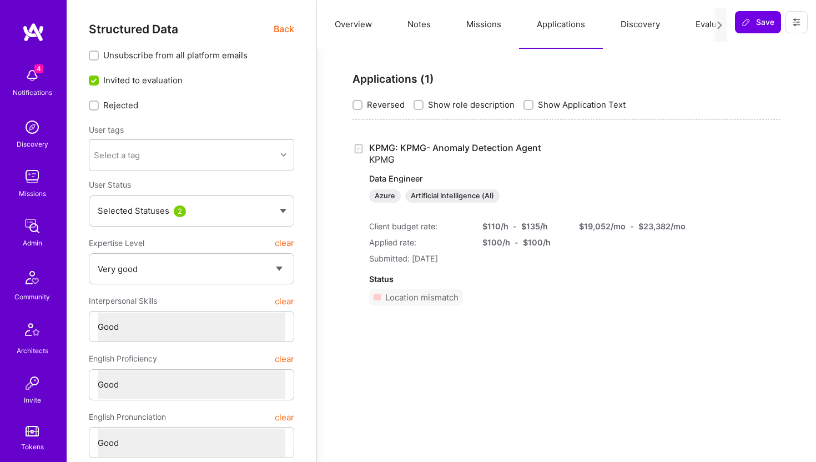
click at [703, 24] on button "Evaluation" at bounding box center [716, 24] width 76 height 49
